Goal: Task Accomplishment & Management: Manage account settings

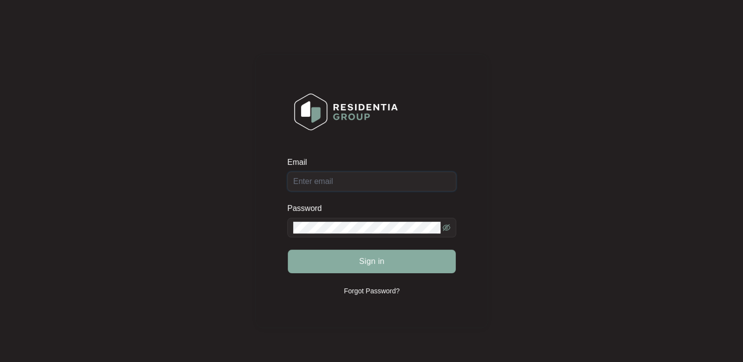
type input "[EMAIL_ADDRESS][DOMAIN_NAME]"
click at [410, 261] on button "Sign in" at bounding box center [372, 262] width 168 height 24
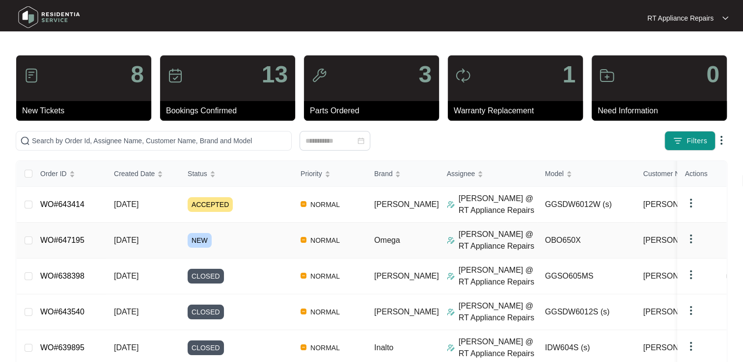
click at [74, 242] on link "WO#647195" at bounding box center [62, 240] width 44 height 8
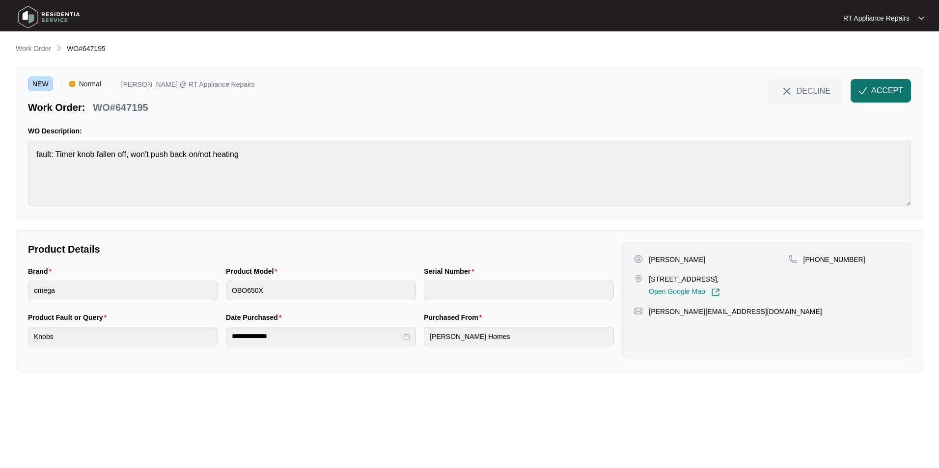
click at [742, 88] on span "ACCEPT" at bounding box center [887, 91] width 32 height 12
click at [652, 260] on div "**********" at bounding box center [469, 207] width 907 height 328
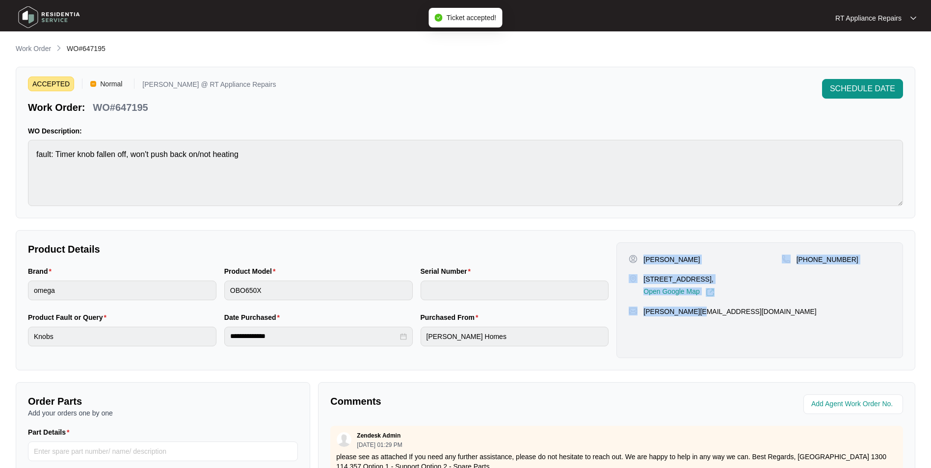
drag, startPoint x: 646, startPoint y: 262, endPoint x: 711, endPoint y: 308, distance: 79.9
click at [712, 308] on div "[PERSON_NAME] [STREET_ADDRESS][PERSON_NAME], Open Google Map [PHONE_NUMBER] [PE…" at bounding box center [760, 301] width 287 height 116
copy div "[PERSON_NAME] [STREET_ADDRESS][PERSON_NAME], Open Google Map [PHONE_NUMBER] [PE…"
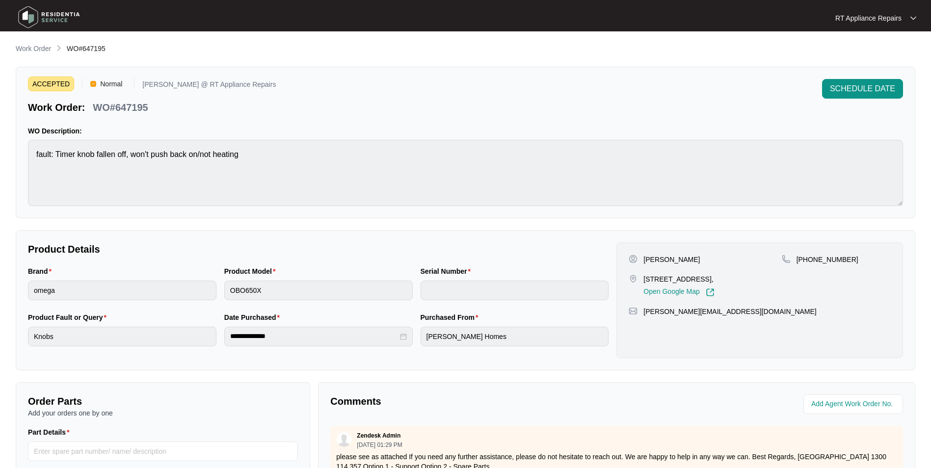
drag, startPoint x: 249, startPoint y: 110, endPoint x: 202, endPoint y: 110, distance: 47.6
click at [249, 111] on div "ACCEPTED Normal [PERSON_NAME] @ RT Appliance Repairs Work Order: WO#647195 SCHE…" at bounding box center [465, 96] width 875 height 35
click at [27, 49] on p "Work Order" at bounding box center [33, 49] width 35 height 10
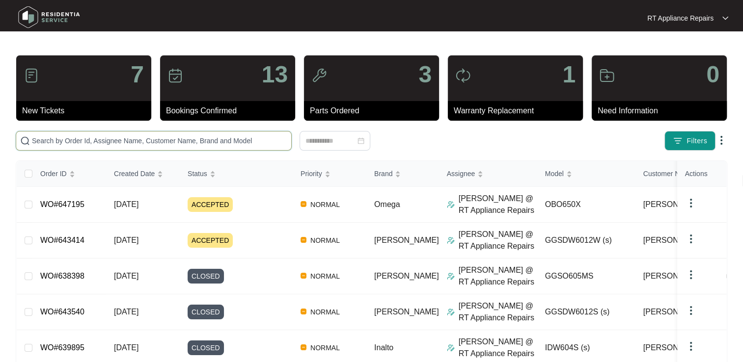
click at [234, 139] on input "text" at bounding box center [159, 141] width 255 height 11
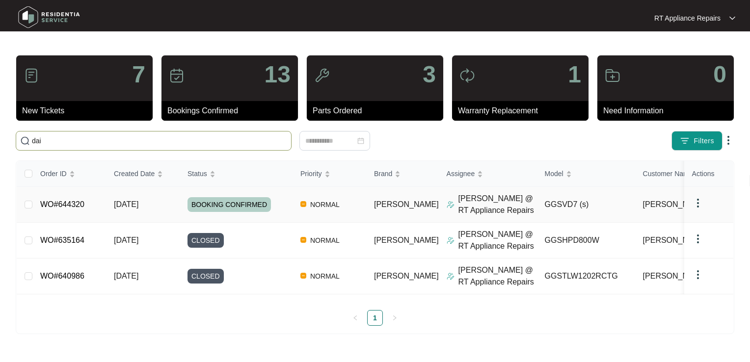
type input "dai"
click at [77, 207] on link "WO#644320" at bounding box center [62, 204] width 44 height 8
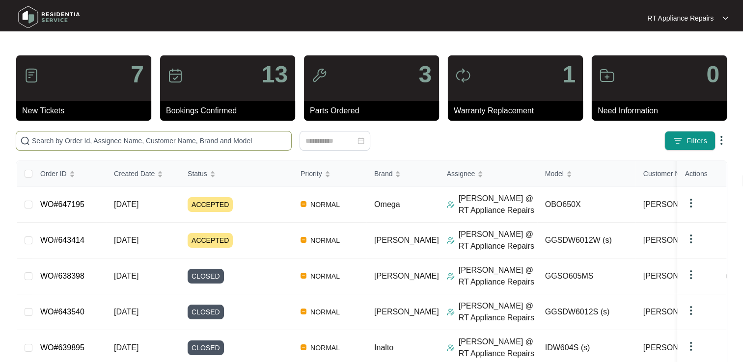
click at [76, 140] on input "text" at bounding box center [159, 141] width 255 height 11
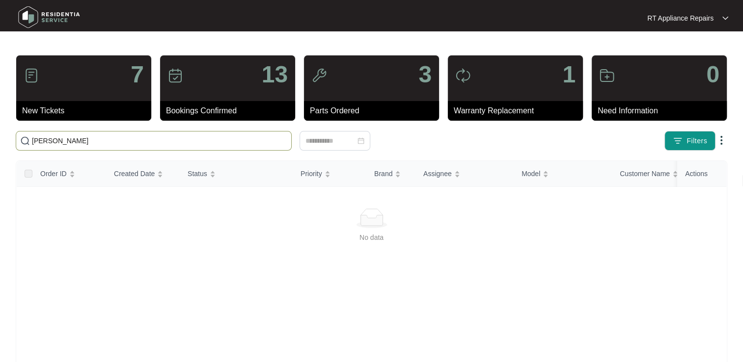
drag, startPoint x: 62, startPoint y: 142, endPoint x: 25, endPoint y: 142, distance: 37.3
click at [25, 142] on span "[PERSON_NAME]" at bounding box center [154, 141] width 276 height 20
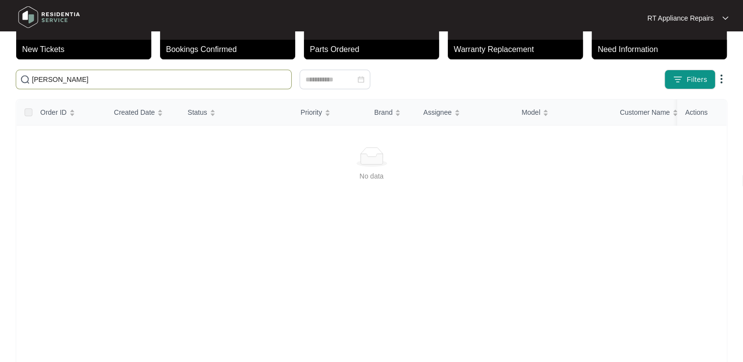
scroll to position [8, 0]
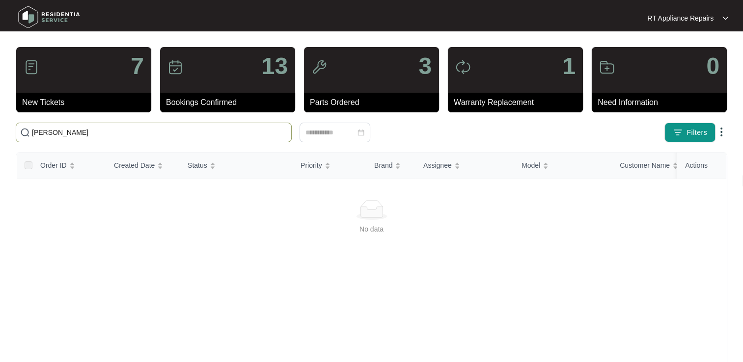
drag, startPoint x: 73, startPoint y: 131, endPoint x: 22, endPoint y: 132, distance: 50.6
click at [22, 132] on span "[PERSON_NAME]" at bounding box center [154, 133] width 276 height 20
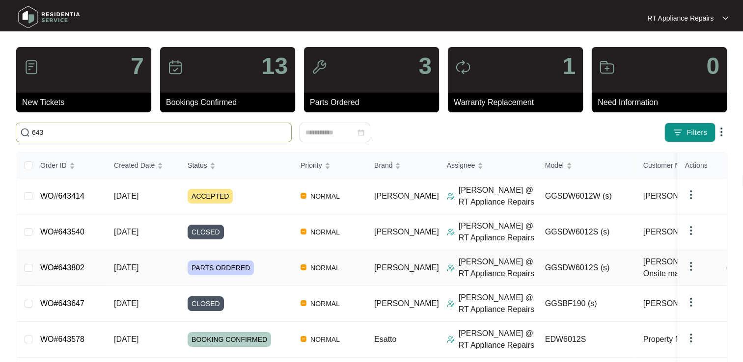
type input "643"
click at [65, 270] on link "WO#643802" at bounding box center [62, 268] width 44 height 8
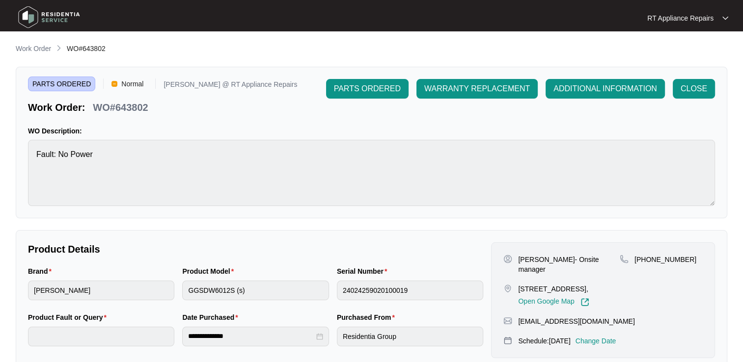
click at [616, 340] on p "Change Date" at bounding box center [595, 341] width 41 height 10
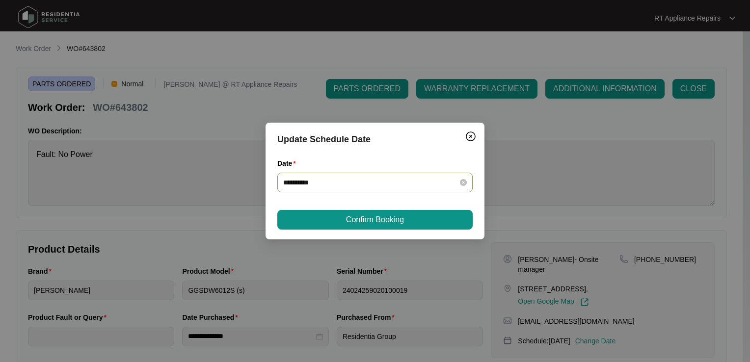
click at [378, 190] on div "**********" at bounding box center [374, 183] width 195 height 20
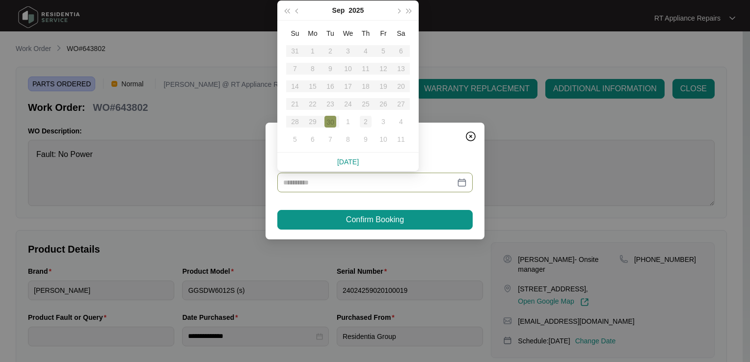
click at [369, 123] on div "2" at bounding box center [366, 122] width 12 height 12
type input "**********"
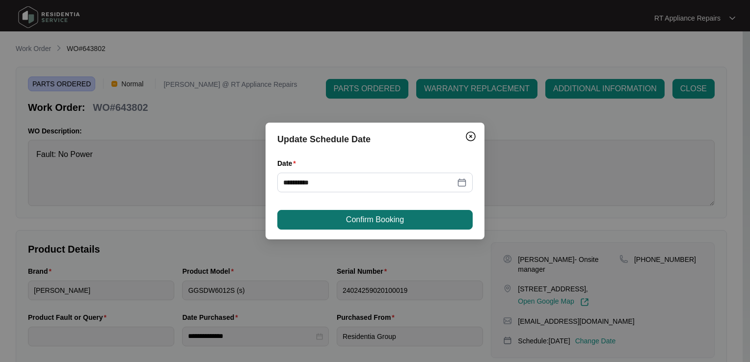
click at [378, 222] on span "Confirm Booking" at bounding box center [375, 220] width 58 height 12
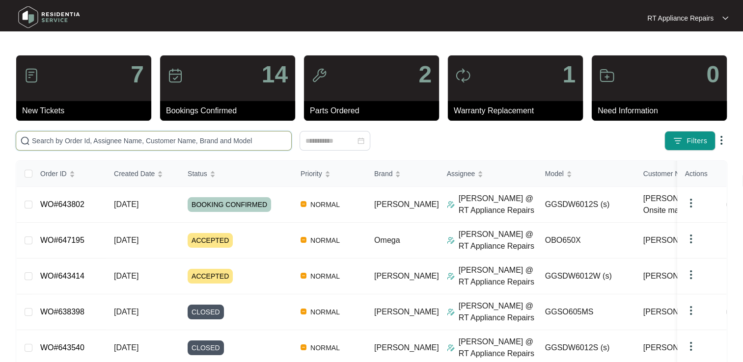
click at [117, 139] on input "text" at bounding box center [159, 141] width 255 height 11
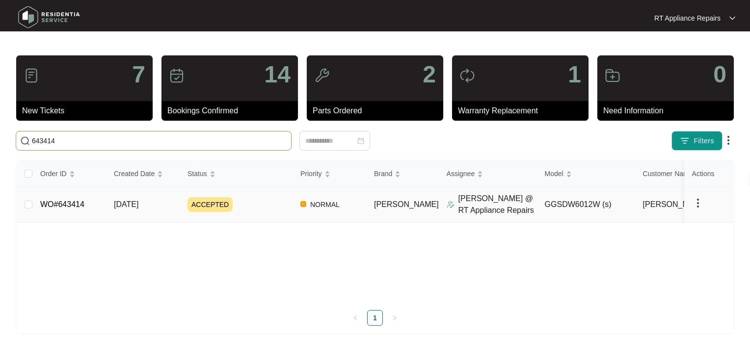
type input "643414"
click at [64, 206] on link "WO#643414" at bounding box center [62, 204] width 44 height 8
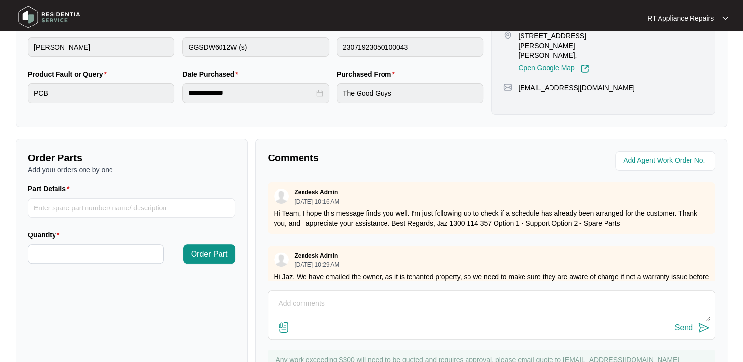
scroll to position [287, 0]
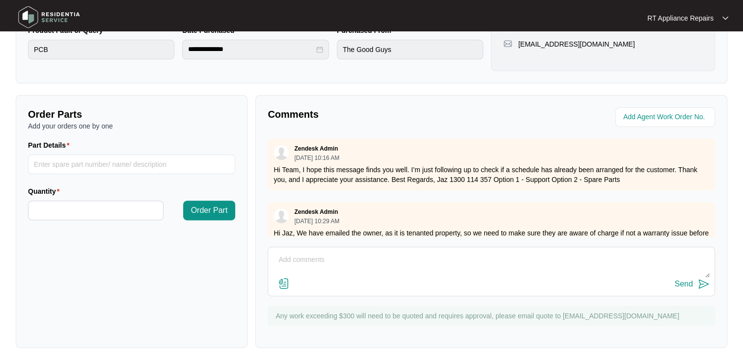
click at [322, 262] on textarea at bounding box center [491, 265] width 437 height 26
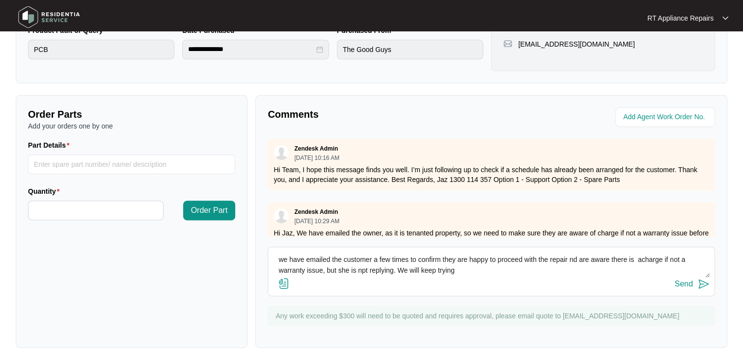
drag, startPoint x: 570, startPoint y: 262, endPoint x: 589, endPoint y: 300, distance: 42.4
click at [589, 300] on div "Comments Zendesk Admin [DATE] 10:16 AM Hi Team, I hope this message finds you w…" at bounding box center [491, 221] width 472 height 253
drag, startPoint x: 568, startPoint y: 256, endPoint x: 573, endPoint y: 262, distance: 7.7
click at [569, 257] on textarea "we have emailed the customer a few times to confirm they are happy to proceed w…" at bounding box center [491, 265] width 437 height 26
click at [642, 261] on textarea "we have emailed the customer a few times to confirm they are happy to proceed w…" at bounding box center [491, 265] width 437 height 26
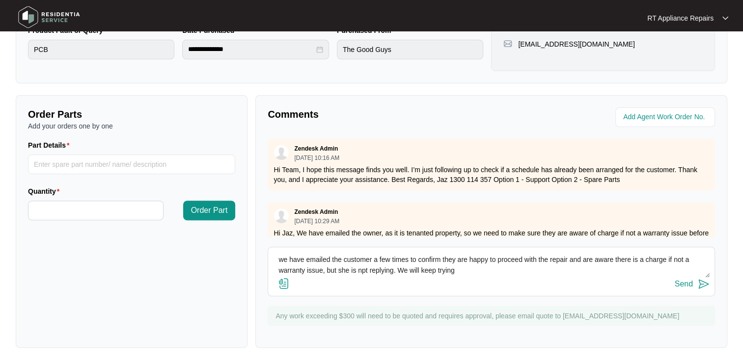
click at [632, 258] on textarea "we have emailed the customer a few times to confirm they are happy to proceed w…" at bounding box center [491, 265] width 437 height 26
drag, startPoint x: 615, startPoint y: 257, endPoint x: 625, endPoint y: 267, distance: 13.5
click at [616, 258] on textarea "we have emailed the customer a few times to confirm they are happy to proceed w…" at bounding box center [491, 265] width 437 height 26
type textarea "we have emailed the customer a few times to confirm they are happy to proceed w…"
click at [700, 282] on img at bounding box center [704, 284] width 12 height 12
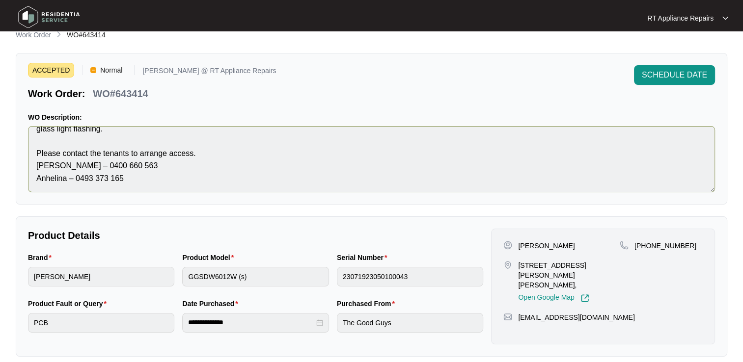
scroll to position [0, 0]
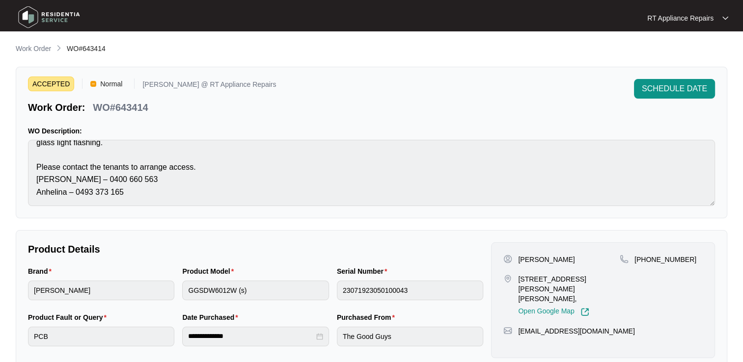
click at [38, 52] on p "Work Order" at bounding box center [33, 49] width 35 height 10
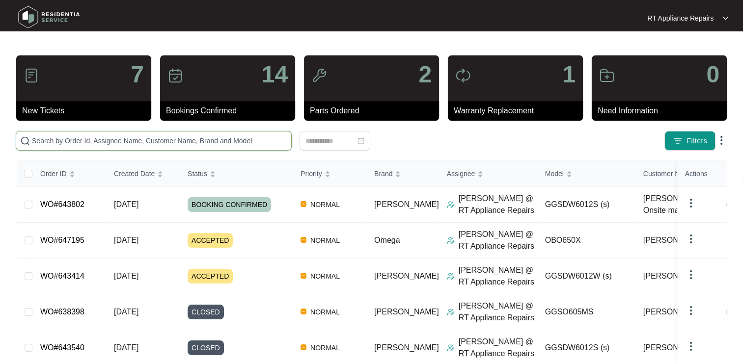
click at [109, 140] on input "text" at bounding box center [159, 141] width 255 height 11
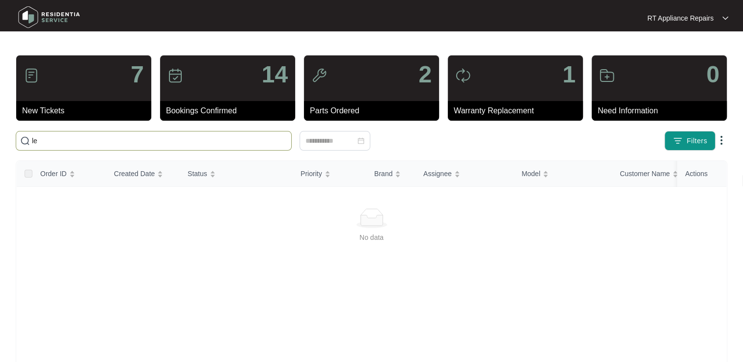
type input "l"
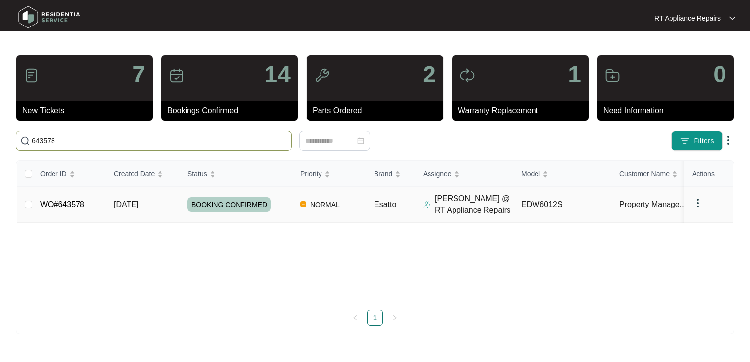
type input "643578"
click at [74, 203] on link "WO#643578" at bounding box center [62, 204] width 44 height 8
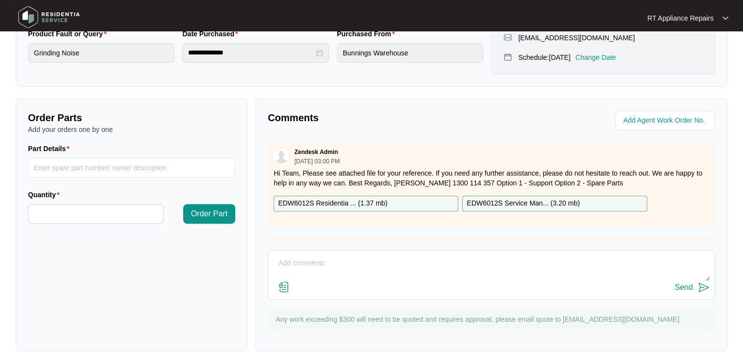
scroll to position [297, 0]
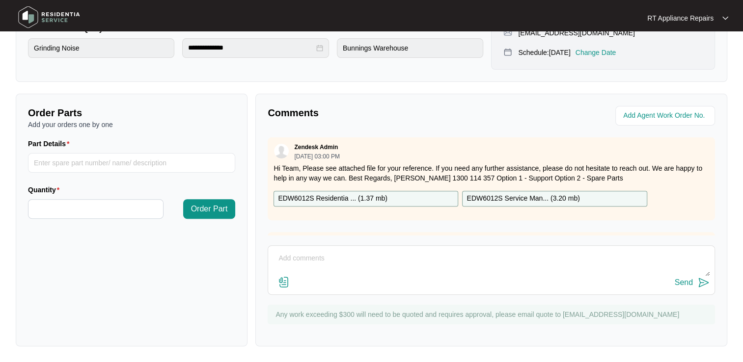
click at [362, 259] on textarea at bounding box center [491, 264] width 437 height 26
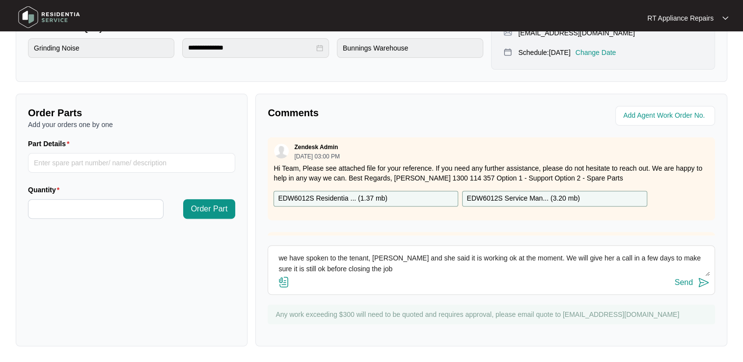
drag, startPoint x: 283, startPoint y: 257, endPoint x: 272, endPoint y: 258, distance: 11.3
click at [272, 258] on div "we have spoken to the tenant, [PERSON_NAME] and she said it is working ok at th…" at bounding box center [491, 271] width 447 height 50
type textarea "We have spoken to the tenant, [PERSON_NAME] and she said it is working ok at th…"
click at [703, 281] on img at bounding box center [704, 283] width 12 height 12
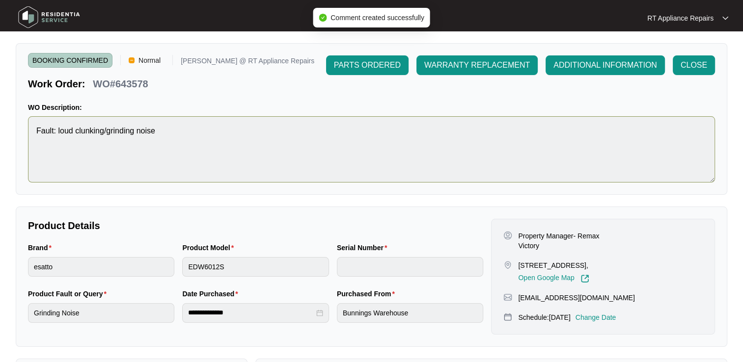
scroll to position [0, 0]
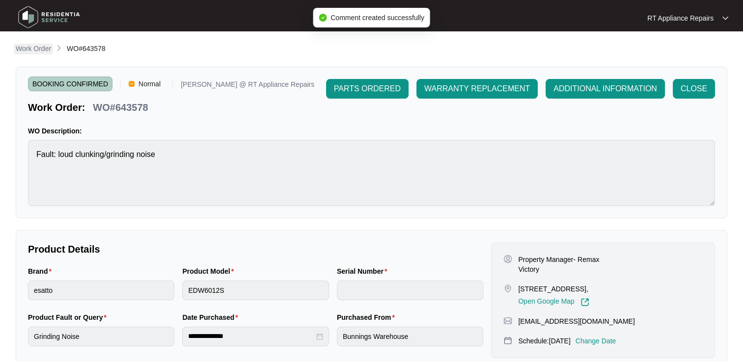
click at [33, 51] on p "Work Order" at bounding box center [33, 49] width 35 height 10
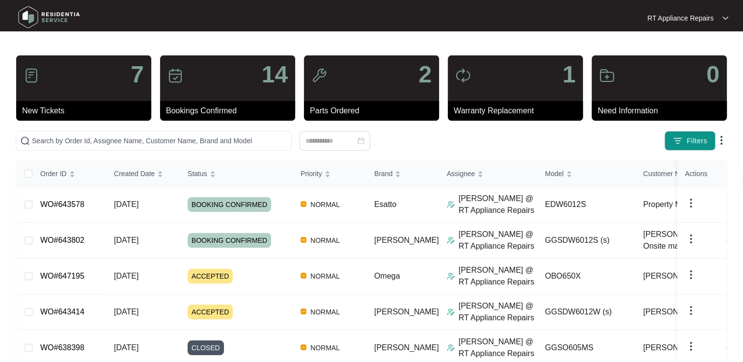
click at [700, 20] on p "RT Appliance Repairs" at bounding box center [680, 18] width 66 height 10
click at [687, 52] on p "Log Out" at bounding box center [696, 52] width 50 height 10
